Goal: Find specific page/section: Find specific page/section

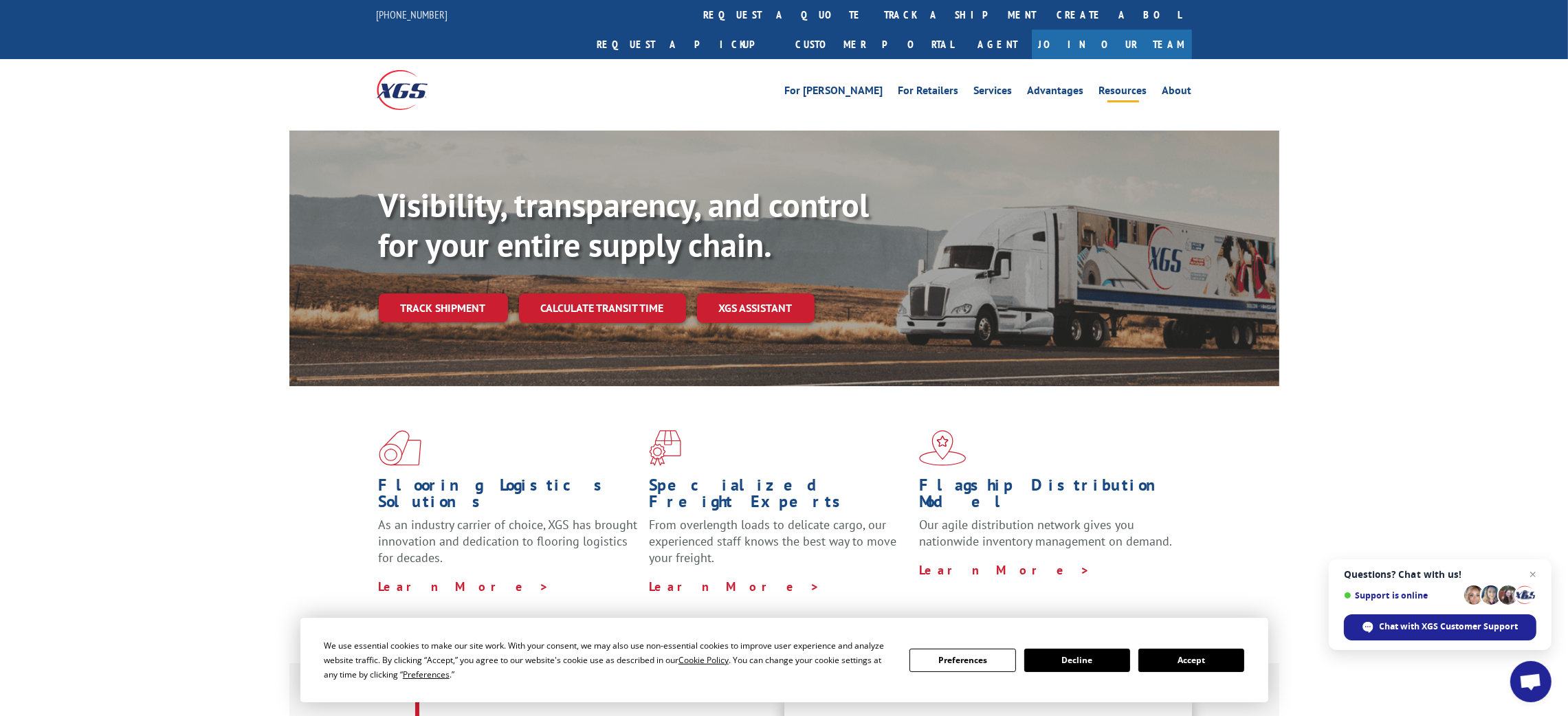
click at [1124, 85] on link "Resources" at bounding box center [1123, 92] width 48 height 15
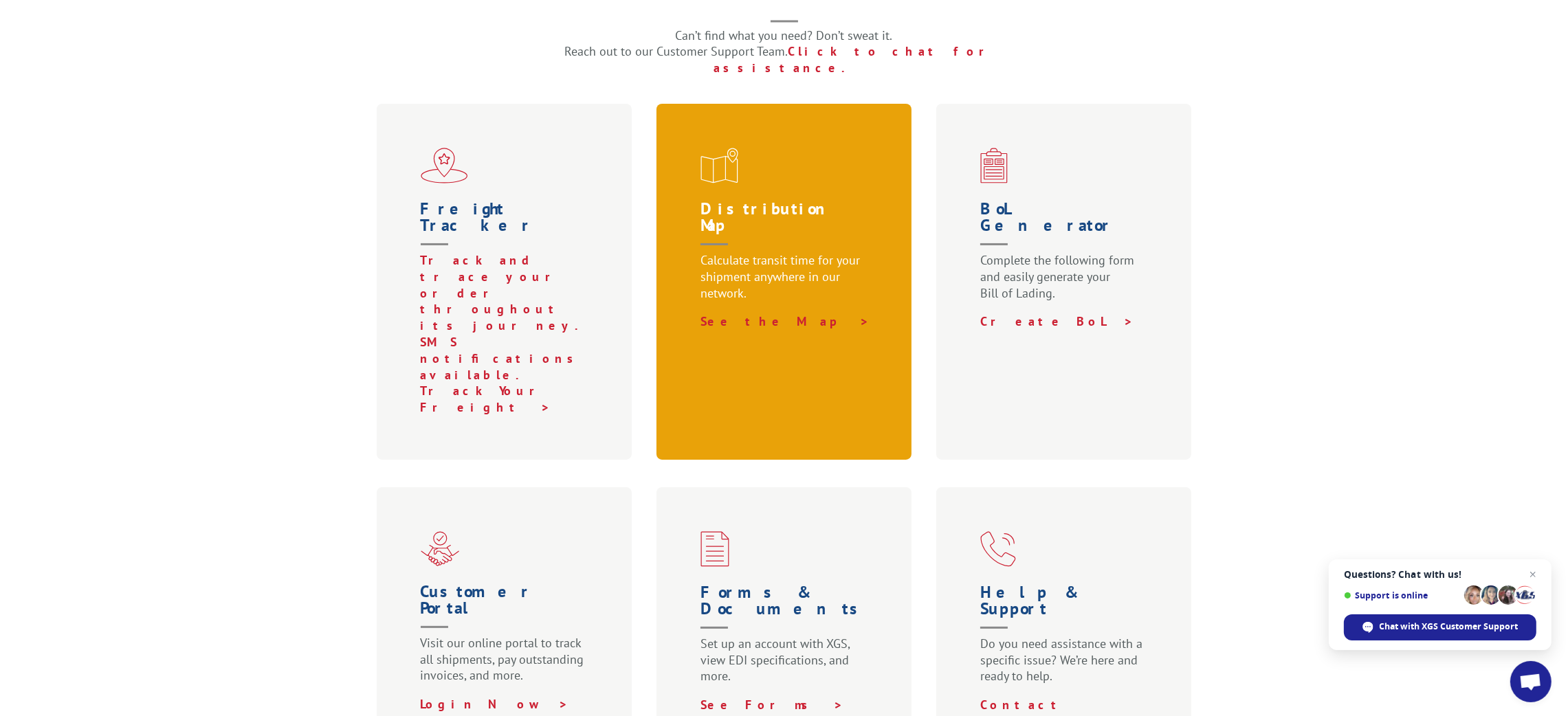
scroll to position [411, 0]
click at [756, 200] on h1 "Distribution Map" at bounding box center [787, 225] width 173 height 52
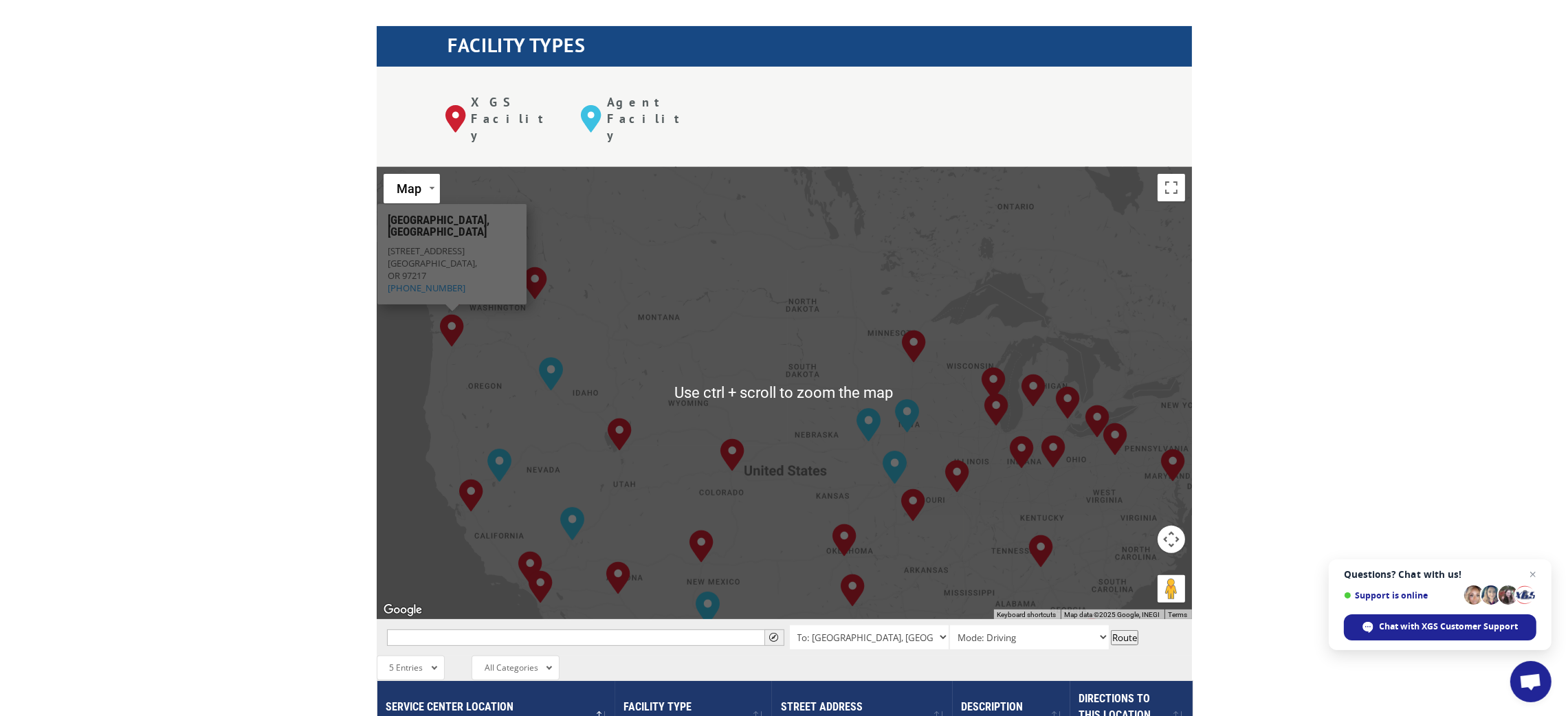
scroll to position [515, 0]
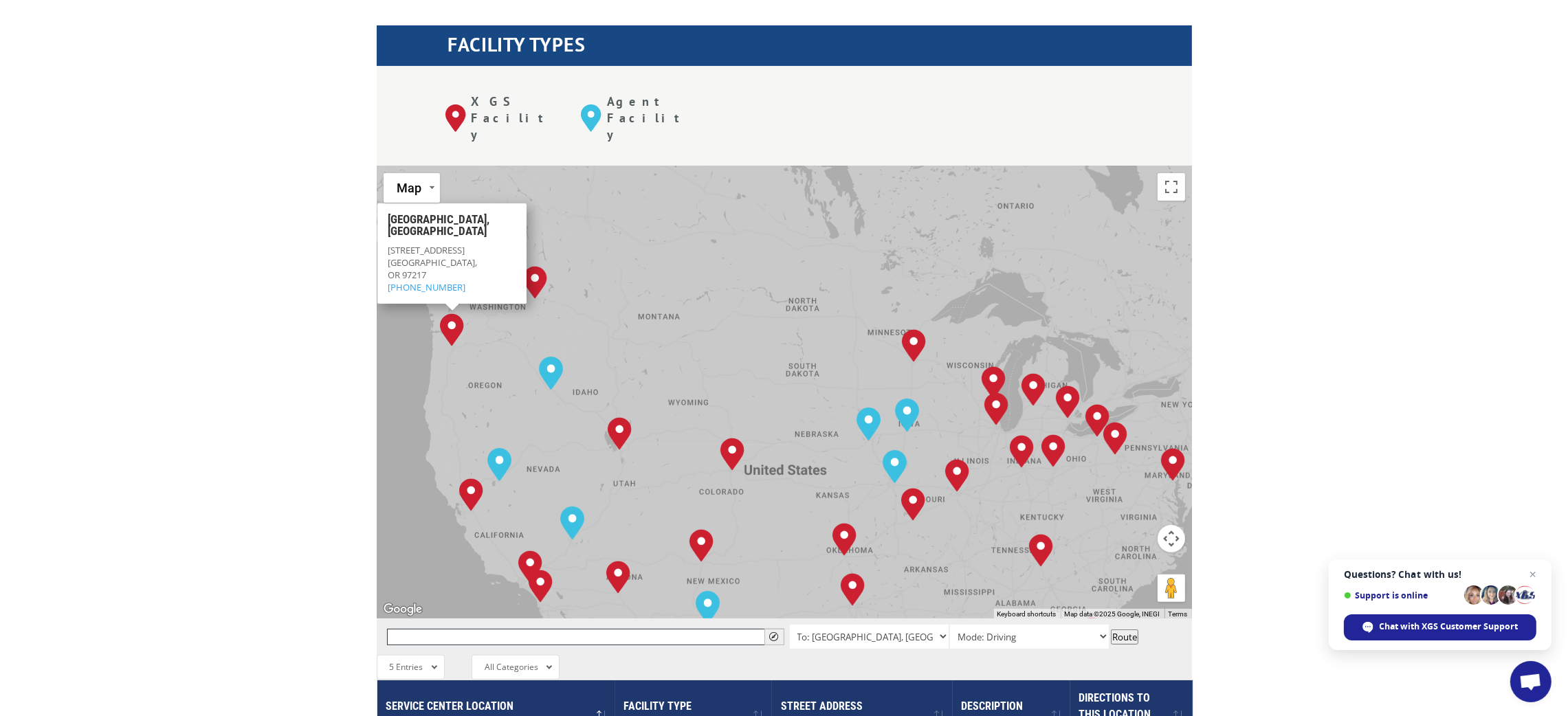
click at [692, 629] on input "text" at bounding box center [586, 637] width 397 height 17
click at [775, 632] on span "" at bounding box center [775, 636] width 9 height 9
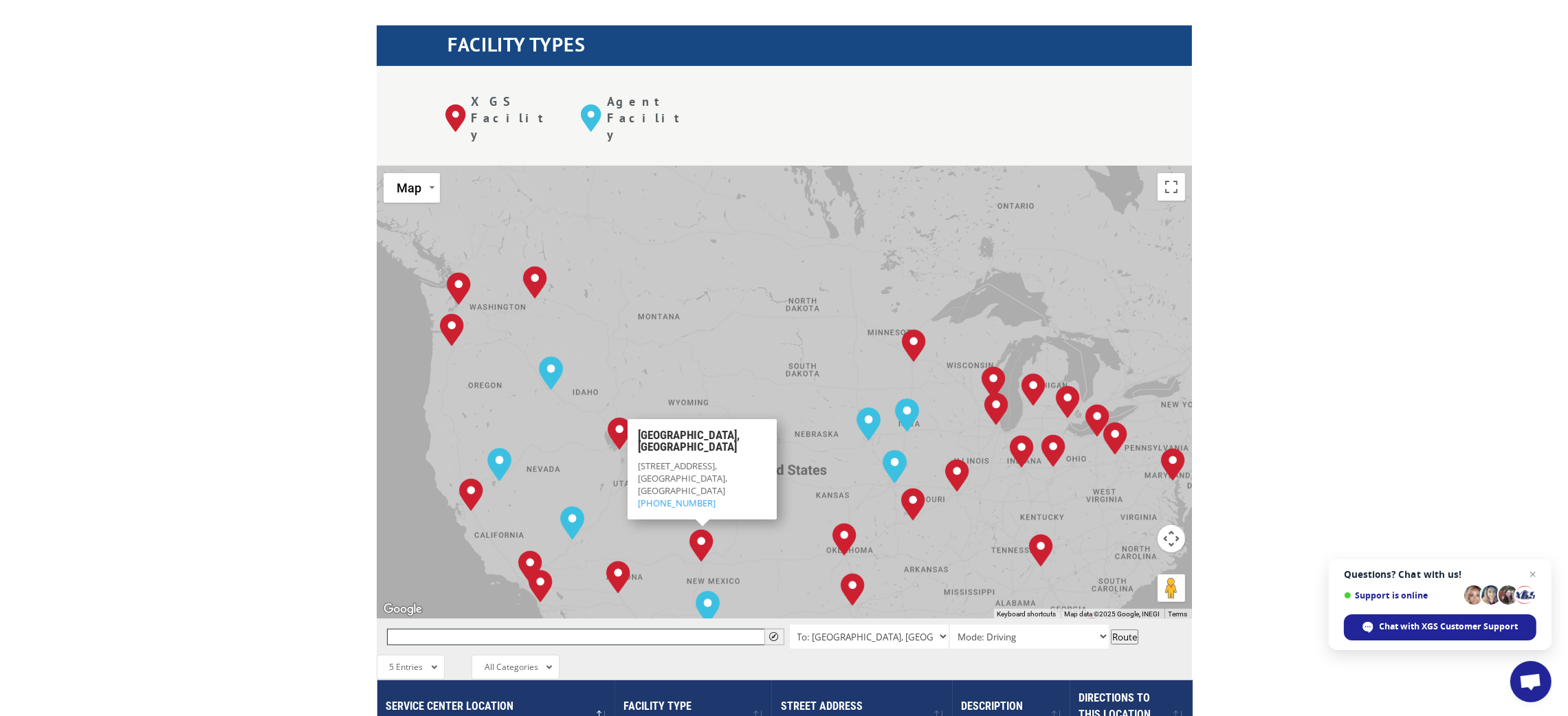
click at [554, 629] on input "text" at bounding box center [586, 637] width 397 height 17
paste input "Aurora, CO 80018"
type input "Aurora, CO 80018"
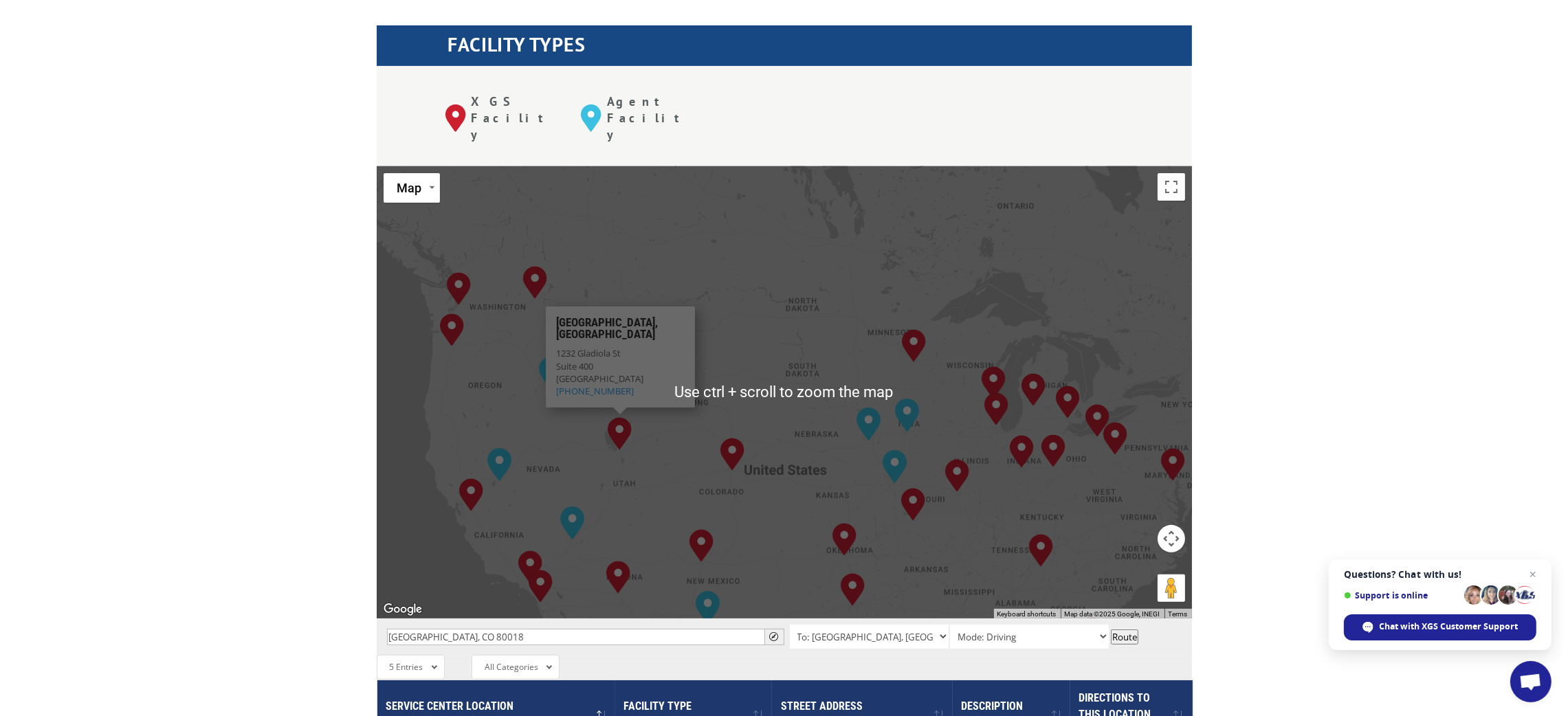
click at [630, 412] on img "Salt Lake City, UT" at bounding box center [620, 434] width 35 height 44
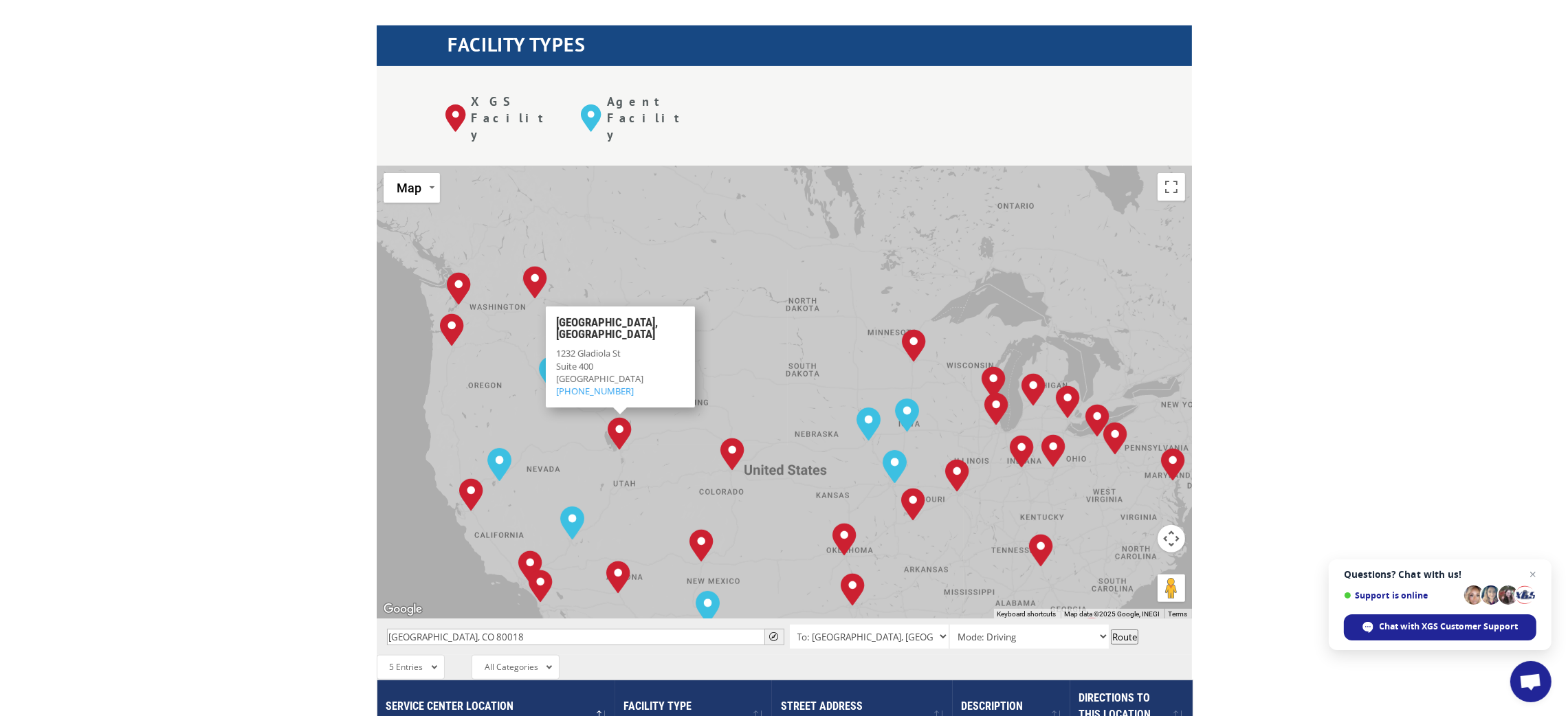
click at [312, 249] on div "The most powerful map in the flooring industry. Our nationwide network lets you…" at bounding box center [784, 489] width 1568 height 1280
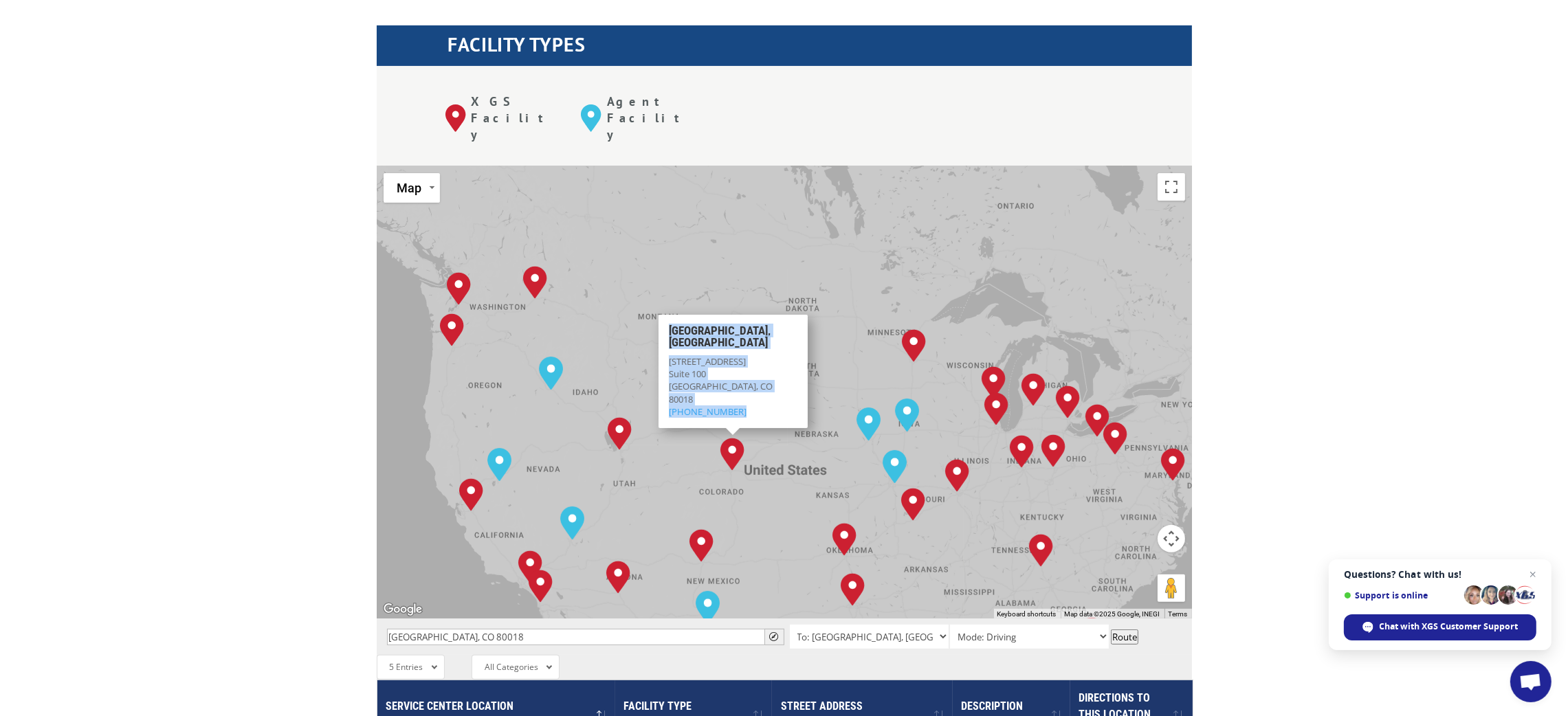
drag, startPoint x: 740, startPoint y: 340, endPoint x: 660, endPoint y: 287, distance: 96.0
click at [660, 314] on div "Denver, CO 1400 North Lisbon St Suite 100 Aurora, CO 80018 (303) 307-9489" at bounding box center [732, 371] width 149 height 113
click at [747, 380] on div "Aurora, CO 80018" at bounding box center [732, 392] width 129 height 25
